Goal: Information Seeking & Learning: Obtain resource

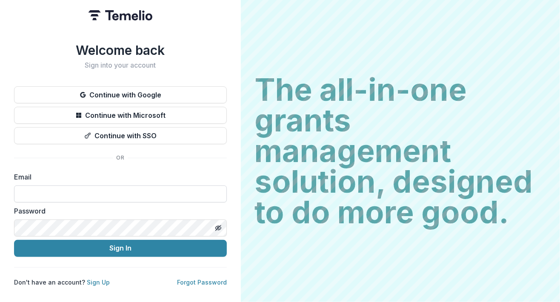
click at [118, 191] on input at bounding box center [120, 194] width 213 height 17
type input "**********"
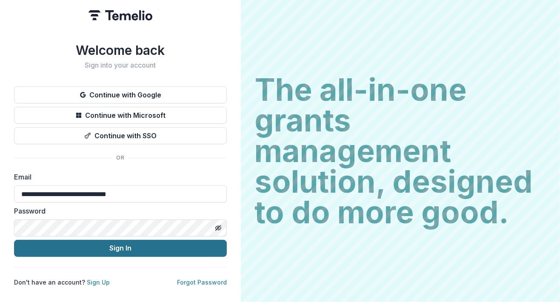
click at [109, 247] on button "Sign In" at bounding box center [120, 248] width 213 height 17
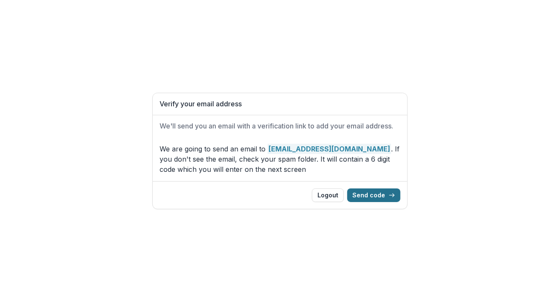
click at [394, 197] on polyline "button" at bounding box center [394, 195] width 2 height 3
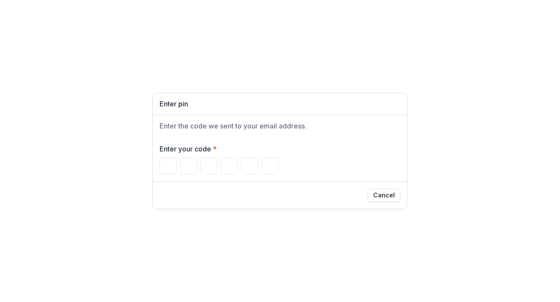
type input "*"
click at [186, 245] on div "Enter pin Enter the code we sent to your email address. Enter your code * * * *…" at bounding box center [280, 151] width 560 height 302
click at [229, 162] on input "Please enter your pin code" at bounding box center [229, 166] width 17 height 17
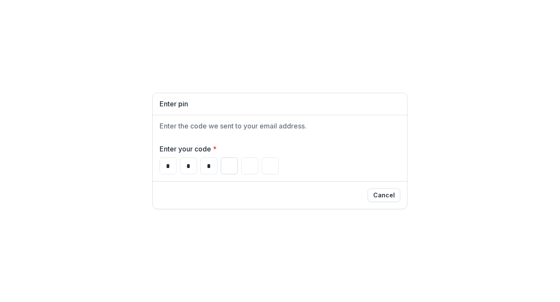
type input "*"
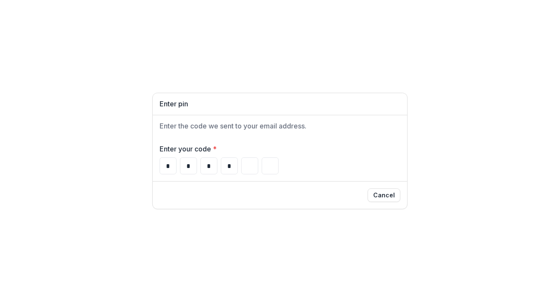
type input "*"
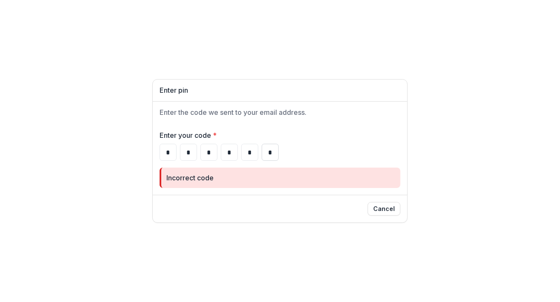
click at [276, 150] on input "*" at bounding box center [270, 152] width 17 height 17
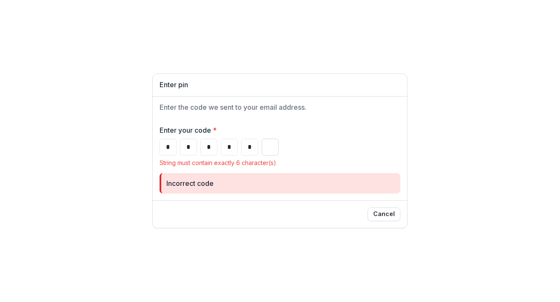
type input "*"
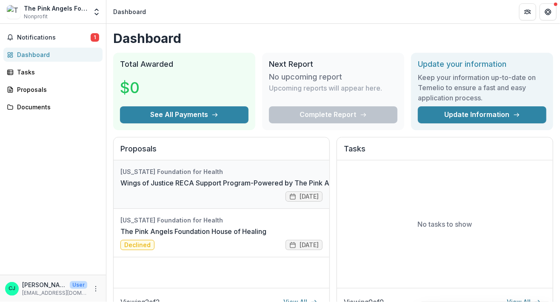
click at [297, 178] on link "Wings of Justice RECA Support Program-Powered by The Pink Angels" at bounding box center [234, 183] width 227 height 10
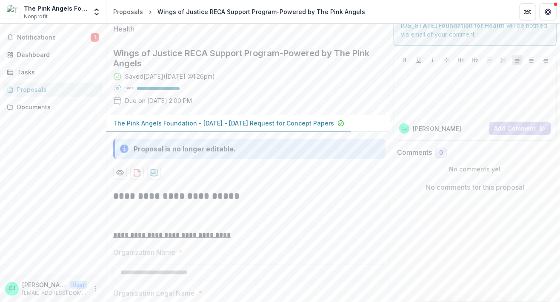
scroll to position [36, 0]
drag, startPoint x: 557, startPoint y: 73, endPoint x: 560, endPoint y: 86, distance: 12.5
click at [560, 86] on div "**********" at bounding box center [333, 163] width 454 height 278
drag, startPoint x: 550, startPoint y: 61, endPoint x: 560, endPoint y: 60, distance: 9.5
click at [554, 62] on div "[PERSON_NAME] J Add Comment" at bounding box center [475, 95] width 170 height 95
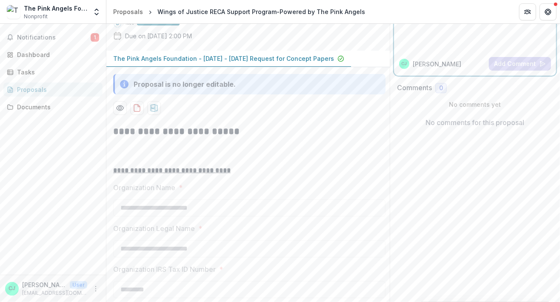
scroll to position [95, 0]
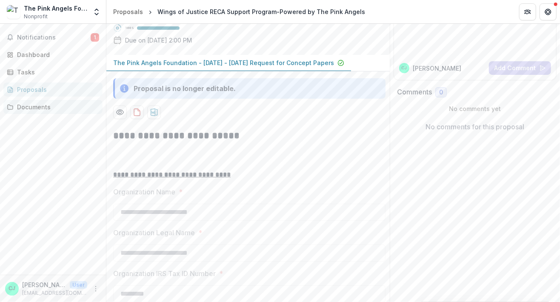
click at [32, 107] on div "Documents" at bounding box center [56, 107] width 79 height 9
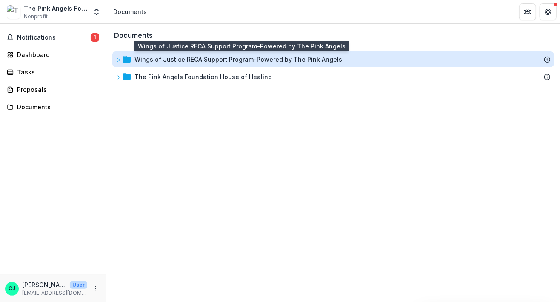
click at [207, 58] on div "Wings of Justice RECA Support Program-Powered by The Pink Angels" at bounding box center [239, 59] width 208 height 9
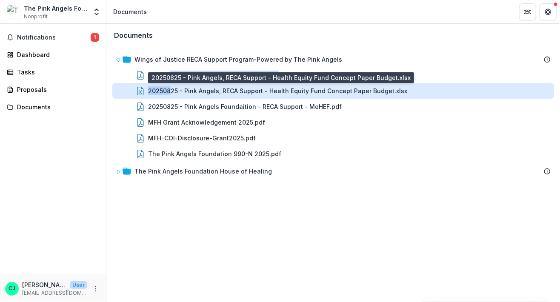
drag, startPoint x: 169, startPoint y: 71, endPoint x: 169, endPoint y: 95, distance: 23.8
click at [169, 95] on div "Wings of Justice RECA Support Program-Powered by The Pink Angels Pink Angels Fo…" at bounding box center [333, 107] width 442 height 110
click at [186, 91] on div "20250825 - Pink Angels, RECA Support - Health Equity Fund Concept Paper Budget.…" at bounding box center [277, 90] width 259 height 9
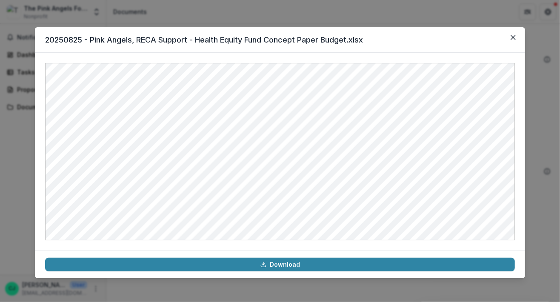
click at [442, 32] on header "20250825 - Pink Angels, RECA Support - Health Equity Fund Concept Paper Budget.…" at bounding box center [280, 40] width 491 height 26
click at [513, 37] on icon "Close" at bounding box center [513, 37] width 5 height 5
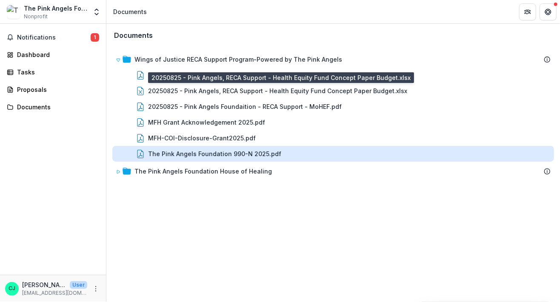
click at [226, 156] on div "The Pink Angels Foundation 990-N 2025.pdf" at bounding box center [214, 153] width 133 height 9
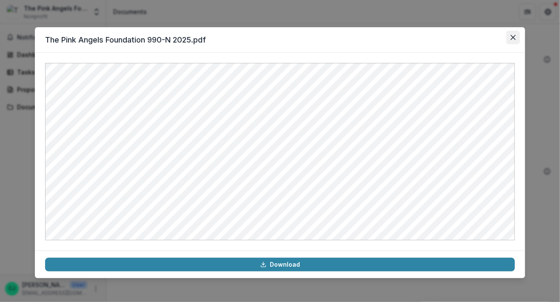
click at [517, 38] on button "Close" at bounding box center [514, 38] width 14 height 14
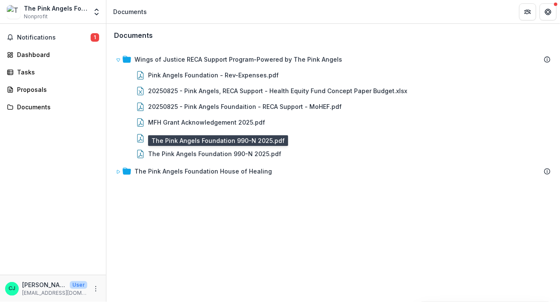
click at [475, 235] on div "Documents Wings of Justice RECA Support Program-Powered by The Pink Angels Pink…" at bounding box center [333, 163] width 454 height 278
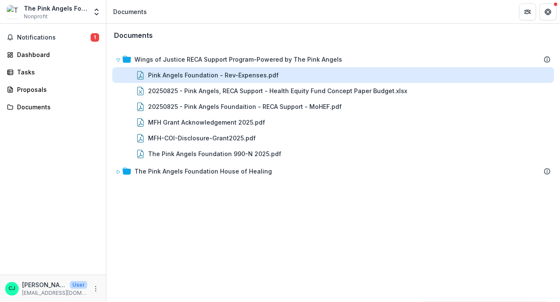
click at [237, 77] on div "Pink Angels Foundation - Rev-Expenses.pdf" at bounding box center [213, 75] width 131 height 9
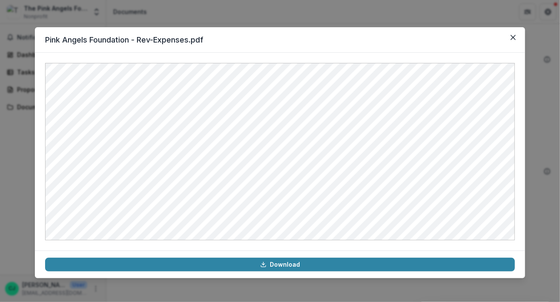
drag, startPoint x: 517, startPoint y: 36, endPoint x: 506, endPoint y: 30, distance: 13.2
click at [517, 35] on button "Close" at bounding box center [514, 38] width 14 height 14
